Goal: Task Accomplishment & Management: Use online tool/utility

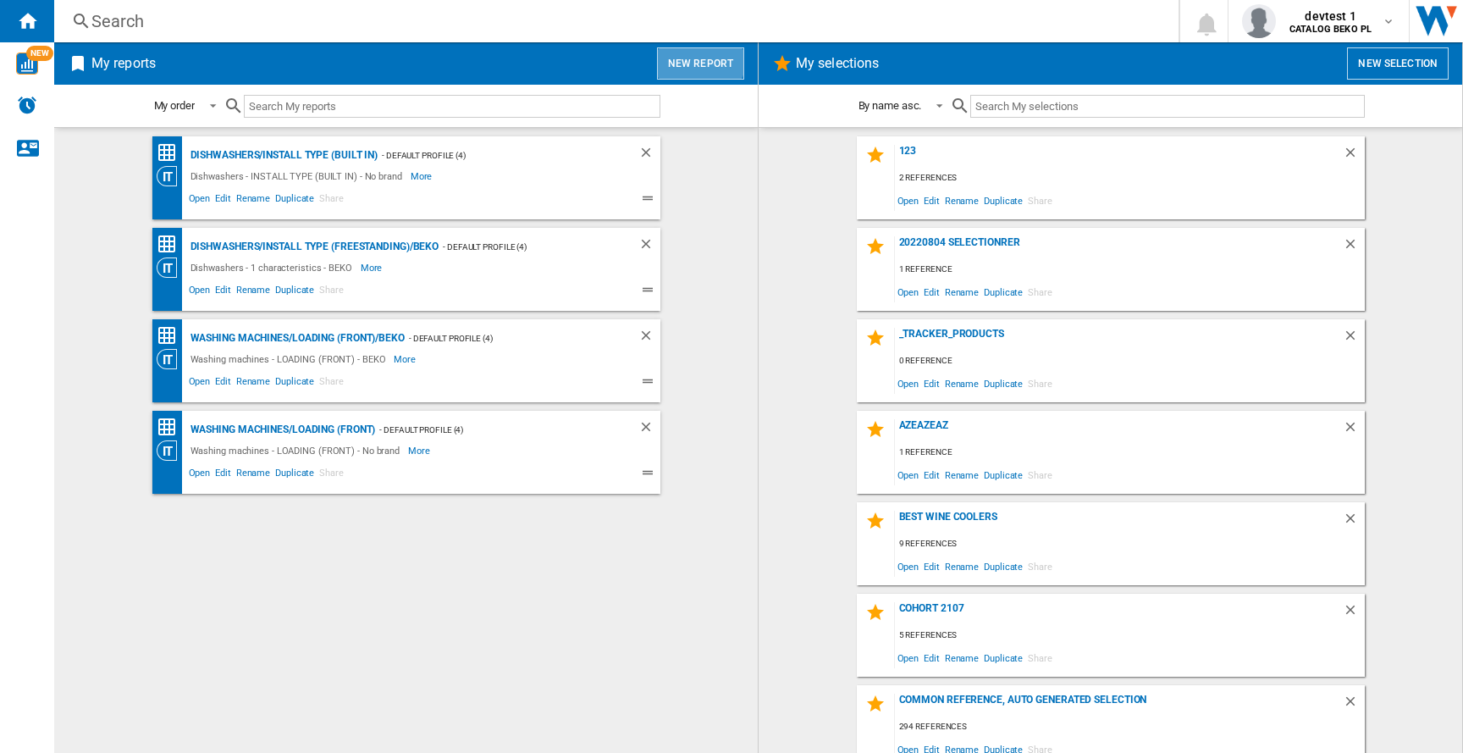
click at [699, 57] on button "New report" at bounding box center [700, 63] width 87 height 32
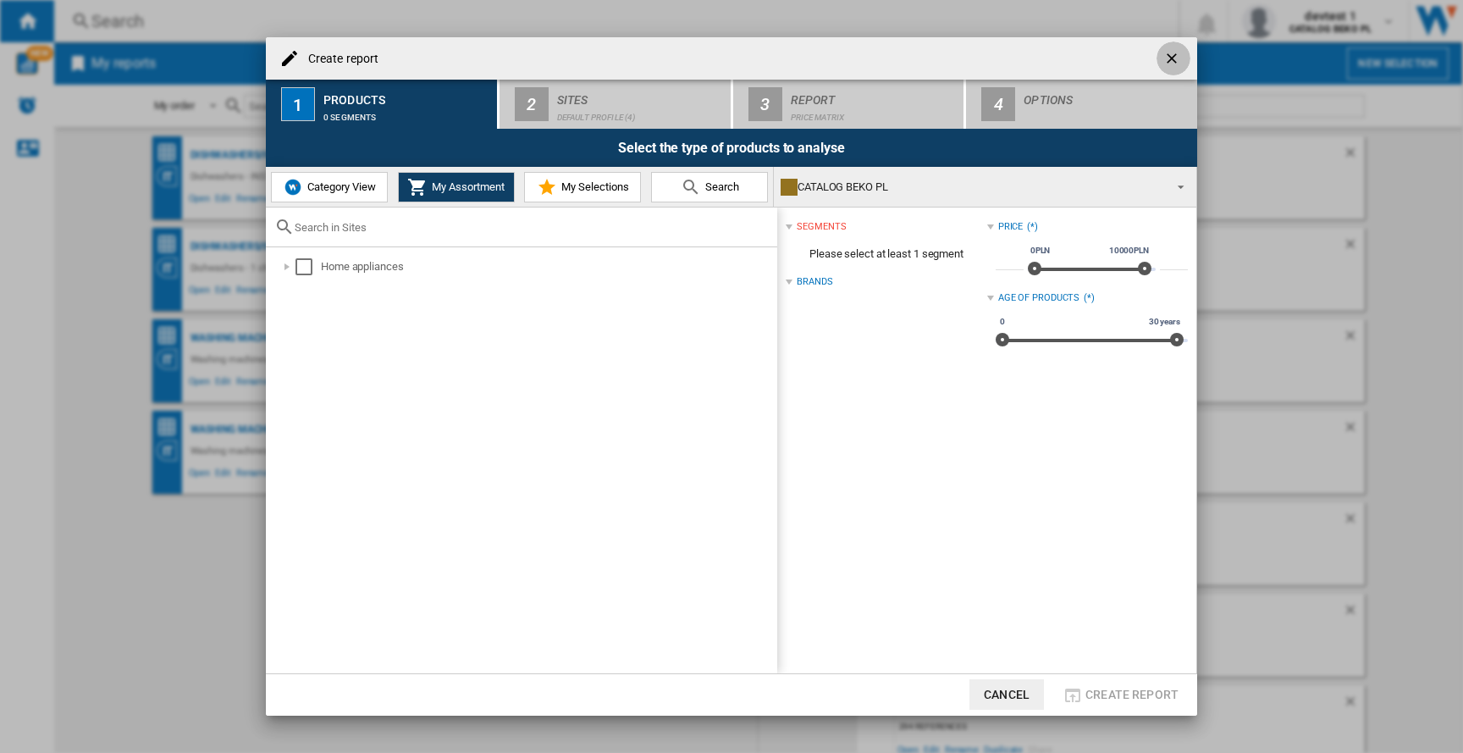
click at [1177, 64] on ng-md-icon "getI18NText('BUTTONS.CLOSE_DIALOG')" at bounding box center [1174, 60] width 20 height 20
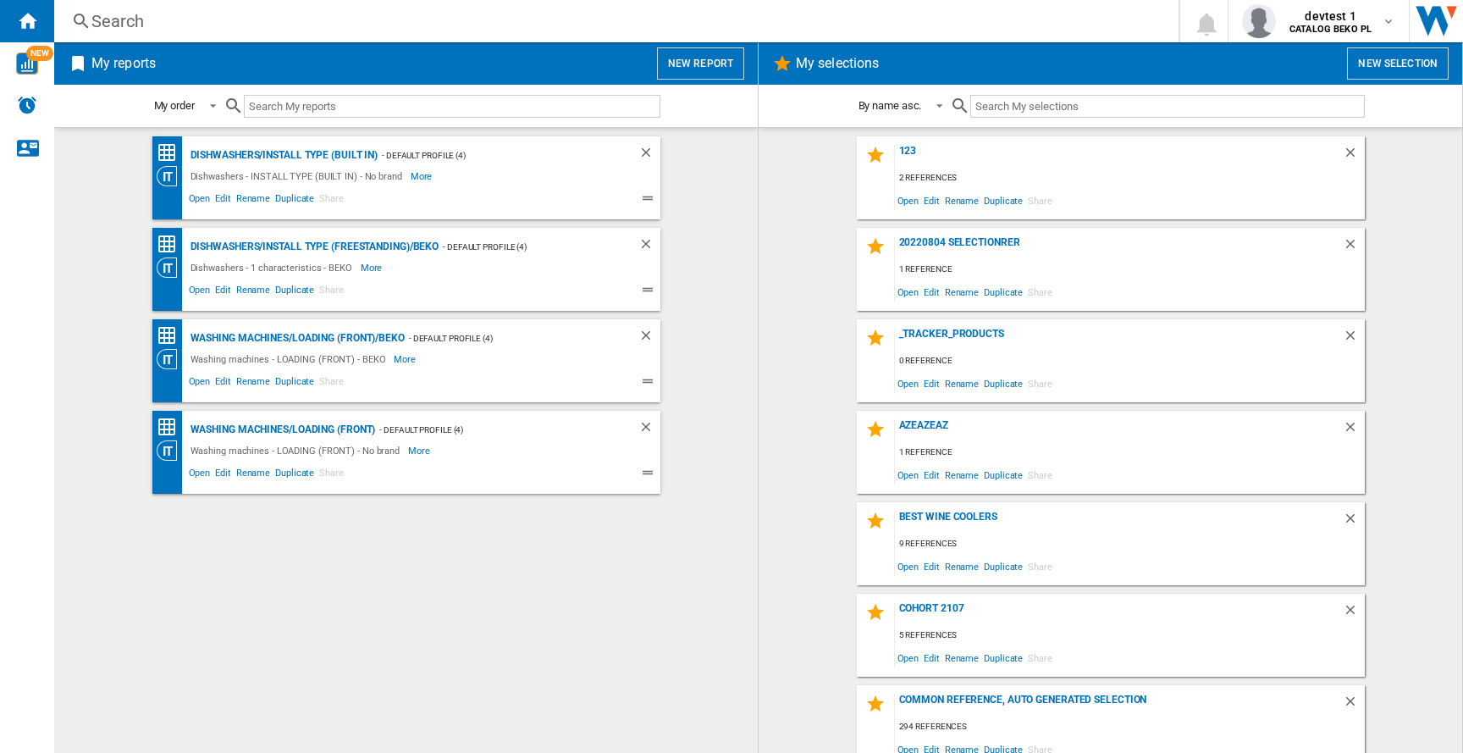
click at [674, 64] on button "New report" at bounding box center [700, 63] width 87 height 32
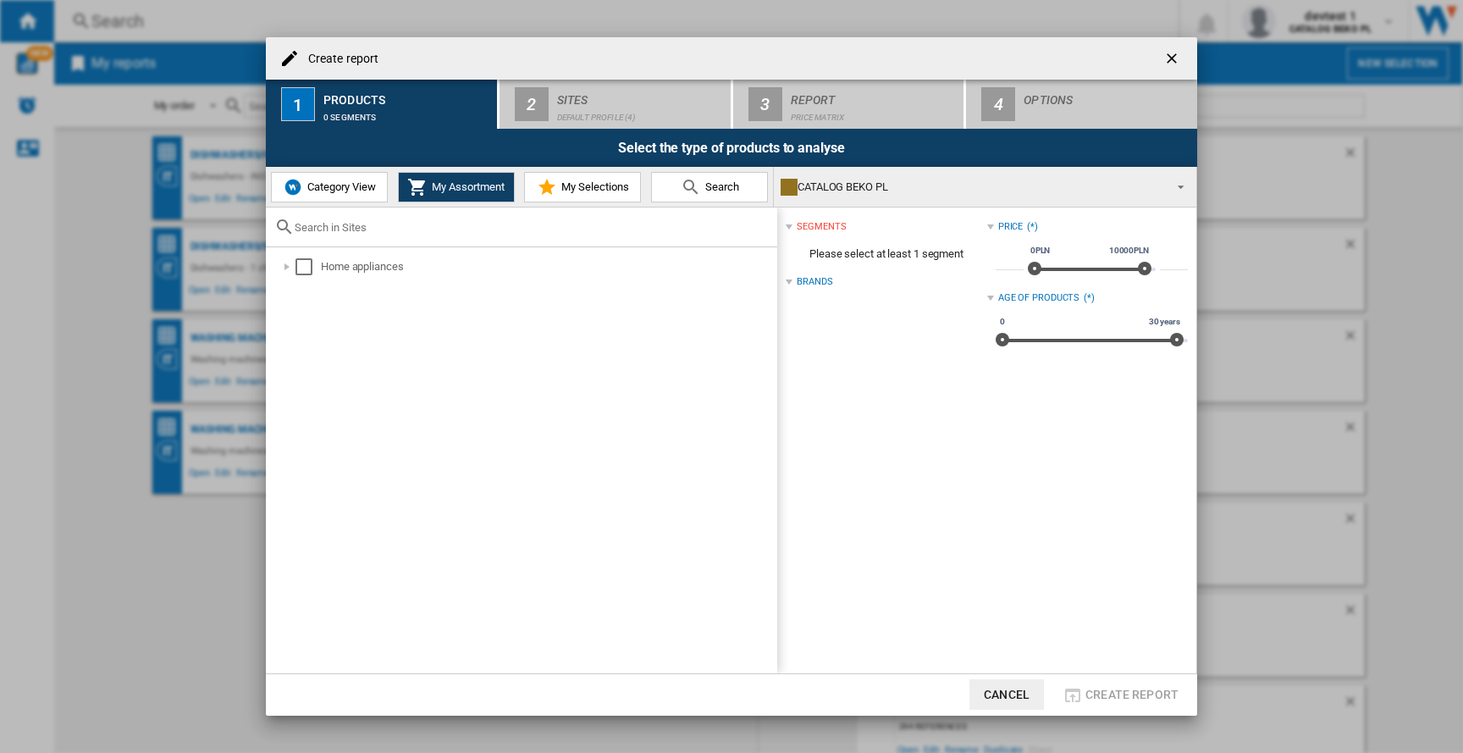
click at [325, 192] on span "Category View" at bounding box center [339, 186] width 73 height 13
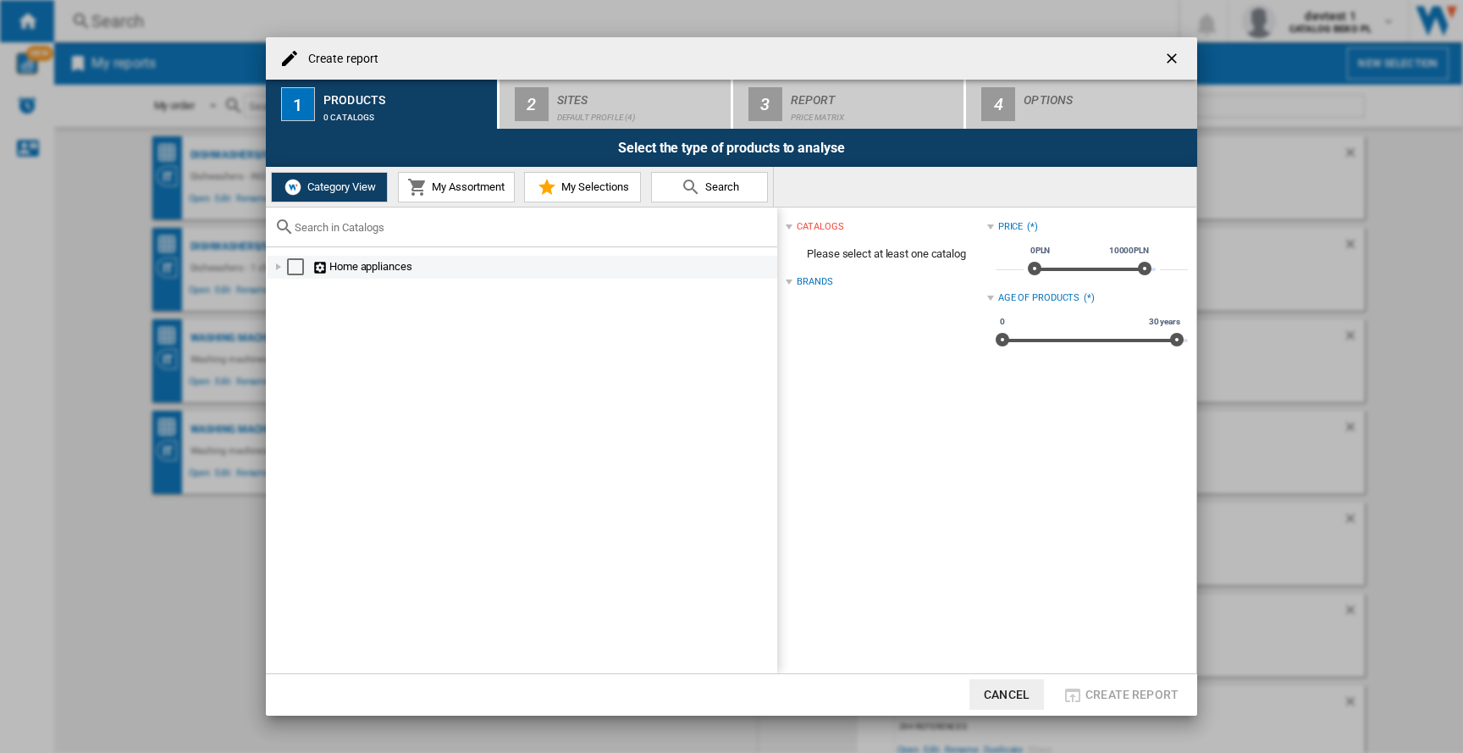
click at [270, 268] on div at bounding box center [278, 266] width 17 height 17
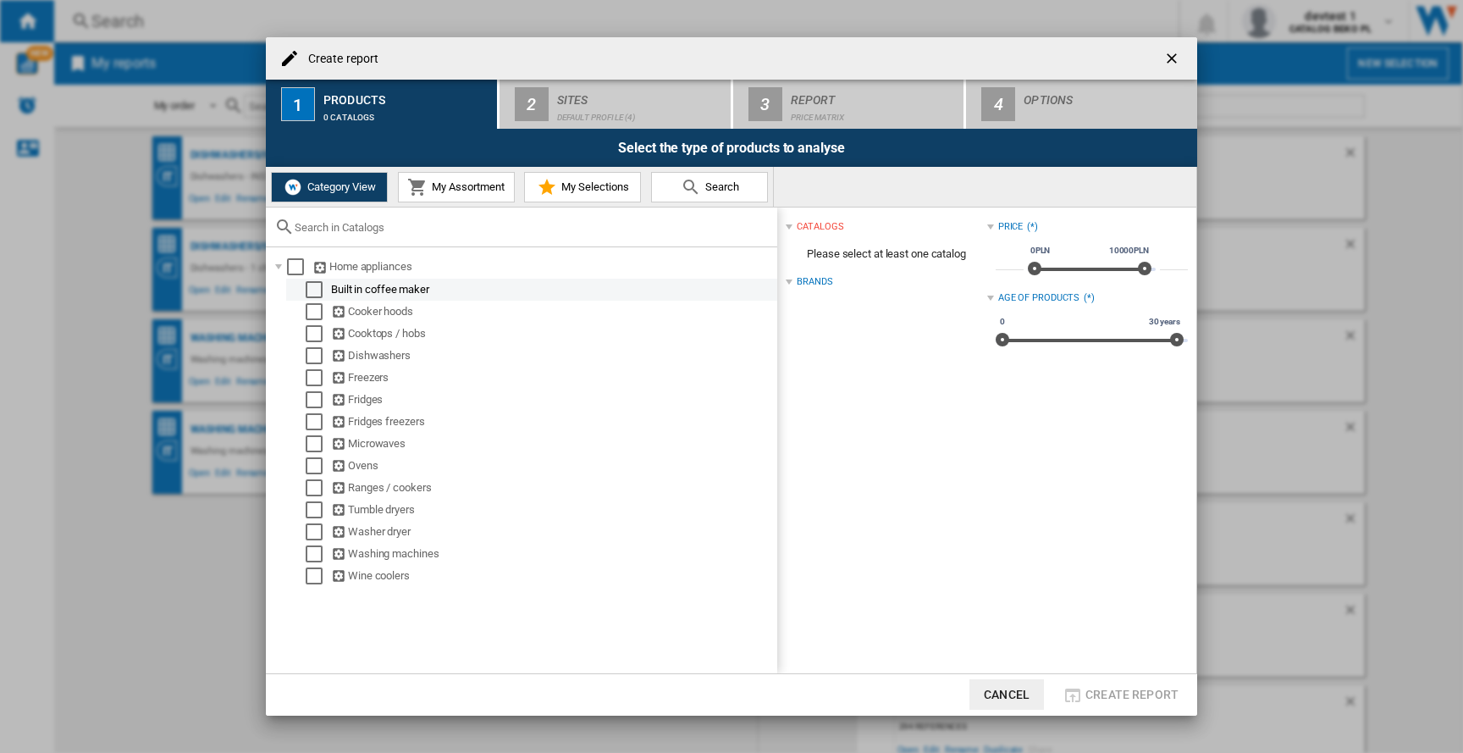
click at [310, 290] on div "Select" at bounding box center [314, 289] width 17 height 17
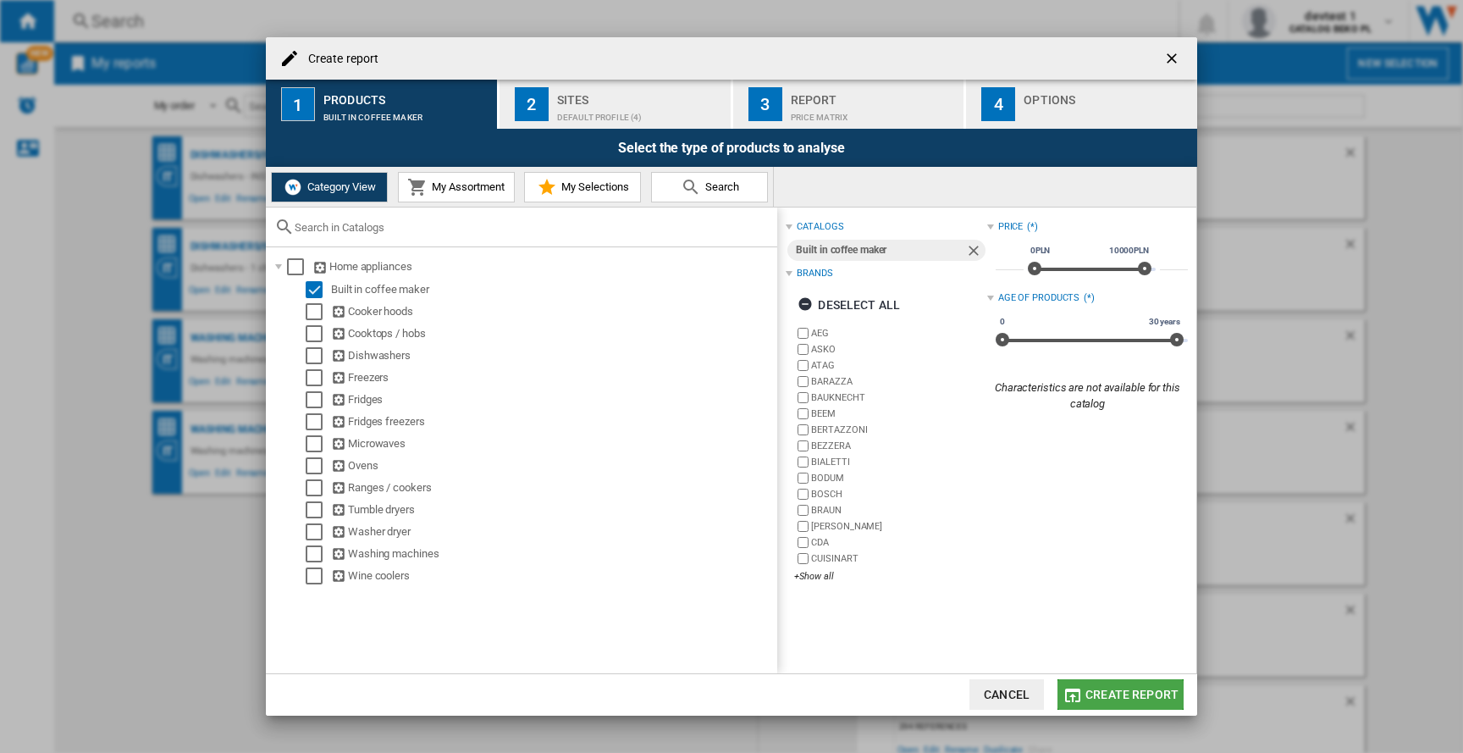
click at [1139, 692] on span "Create report" at bounding box center [1132, 695] width 93 height 14
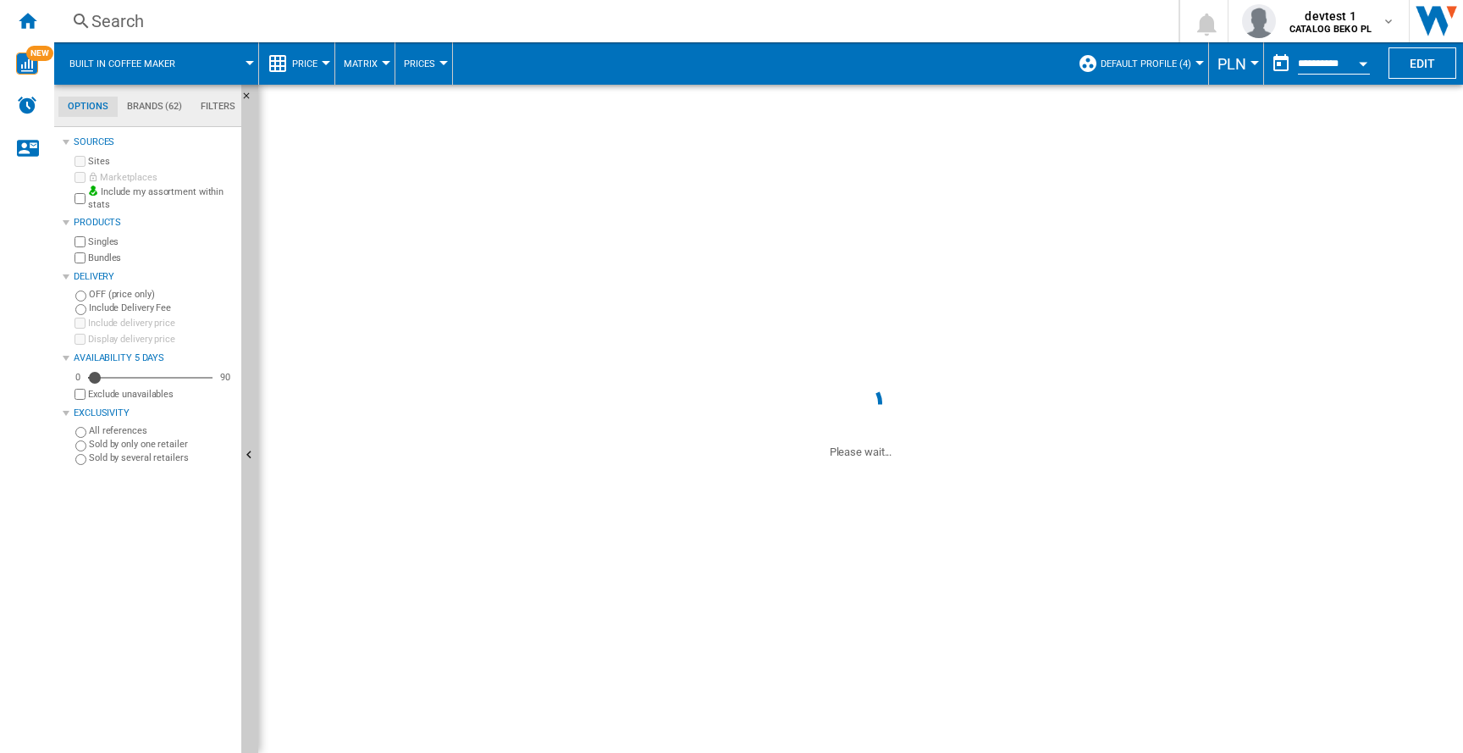
click at [1126, 60] on span "Default profile (4)" at bounding box center [1146, 63] width 91 height 11
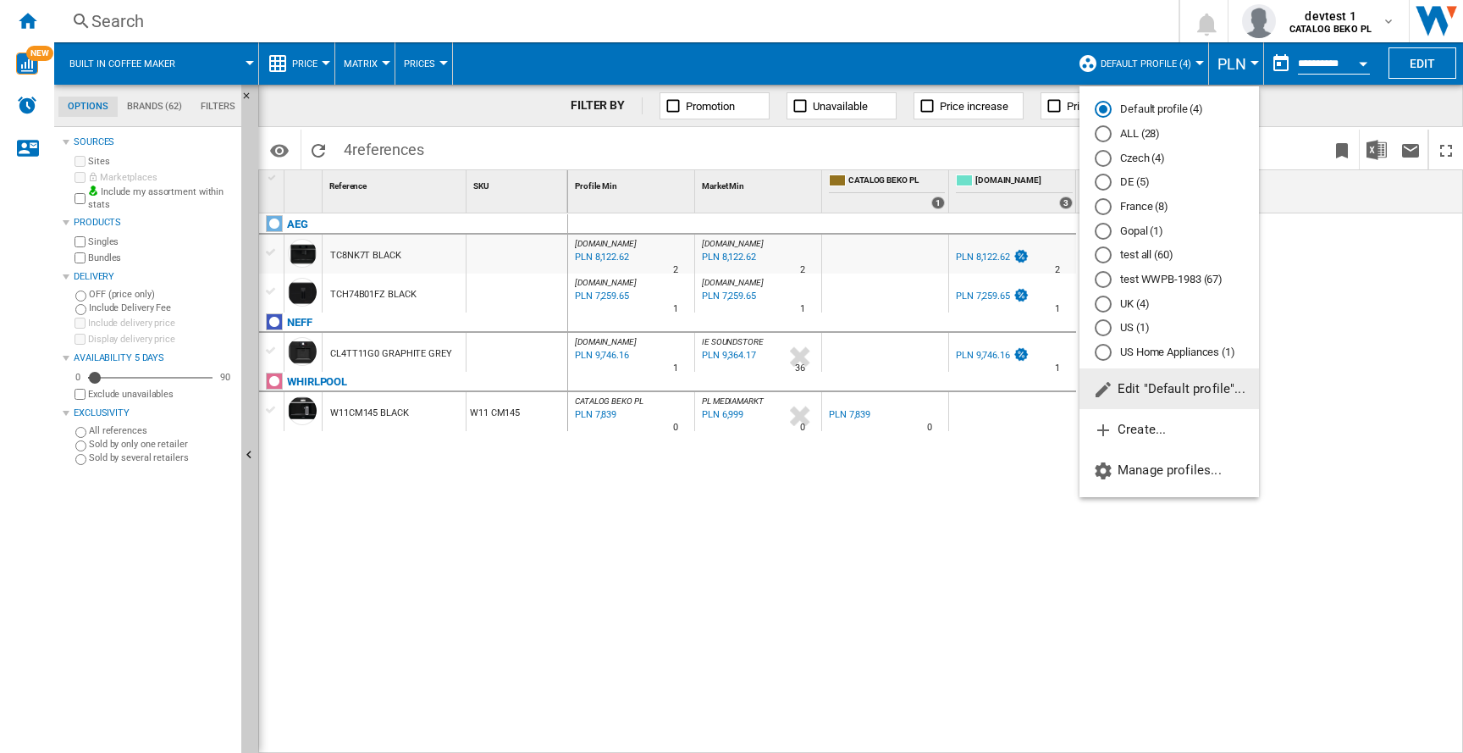
click at [1167, 394] on span "Edit "Default profile"..." at bounding box center [1169, 388] width 152 height 15
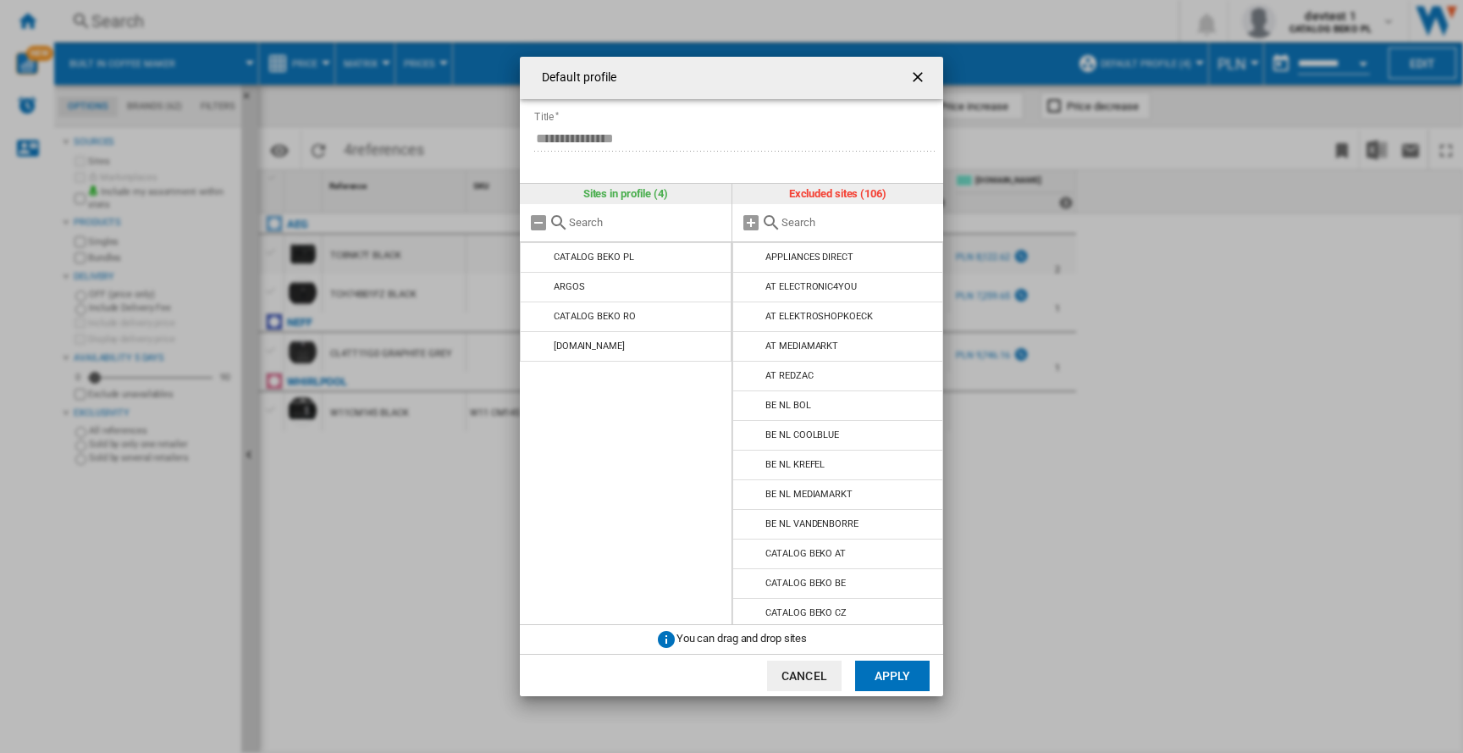
click at [793, 227] on input "text" at bounding box center [859, 222] width 154 height 13
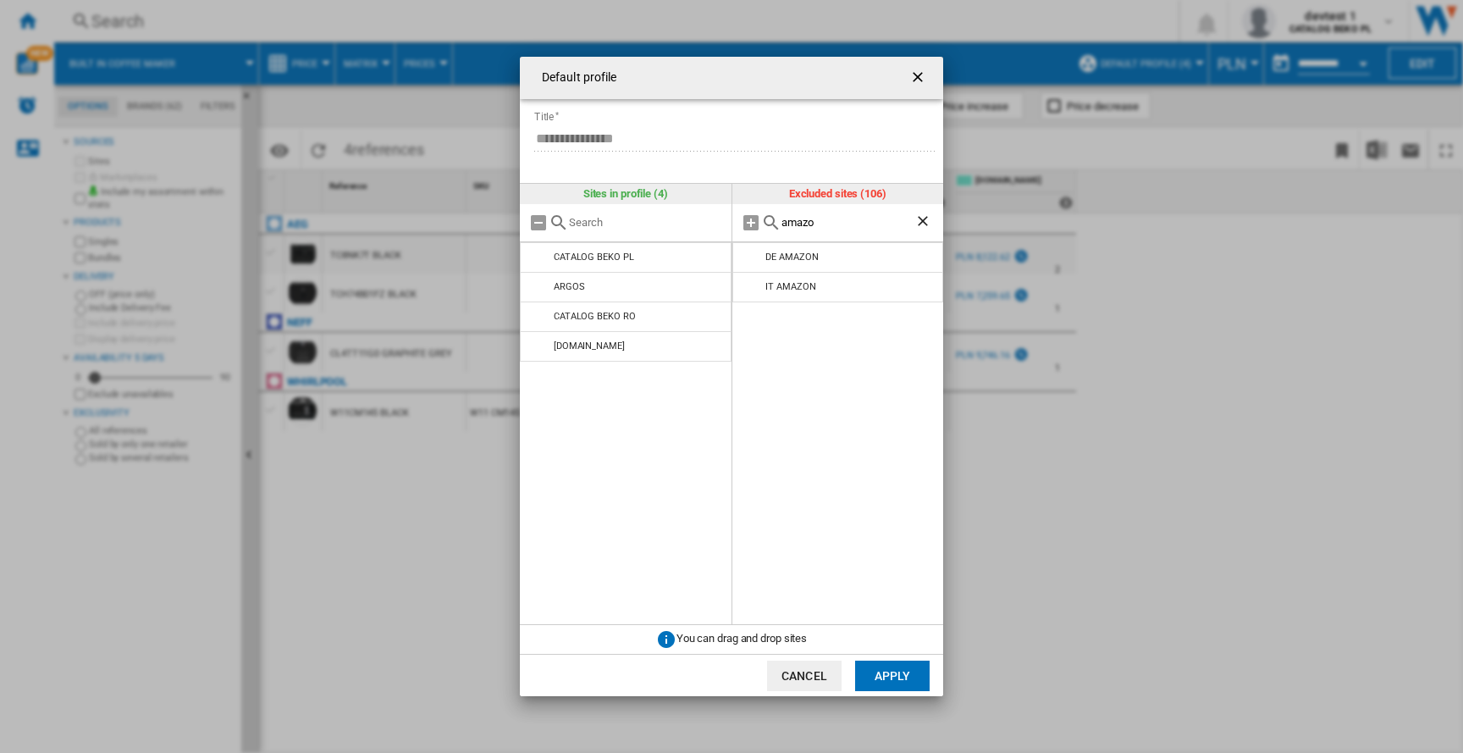
type input "amazo"
